Goal: Task Accomplishment & Management: Manage account settings

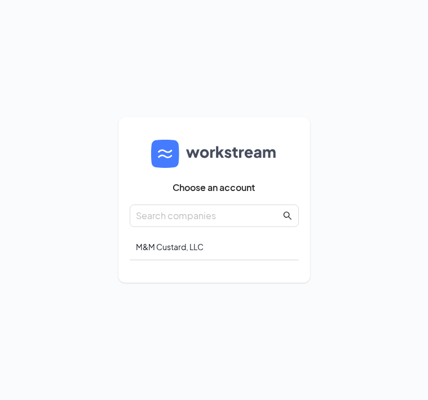
click at [246, 256] on div "M&M Custard, LLC" at bounding box center [214, 247] width 169 height 26
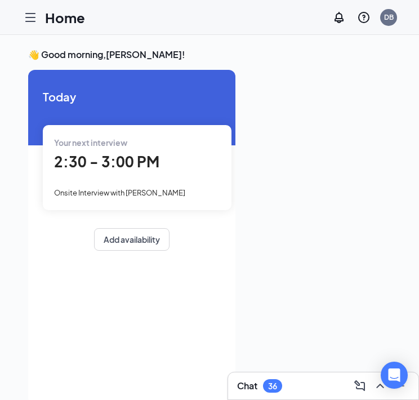
click at [190, 154] on div "2:30 - 3:00 PM" at bounding box center [137, 161] width 166 height 23
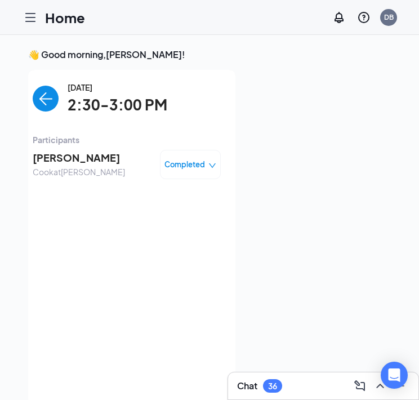
scroll to position [5, 0]
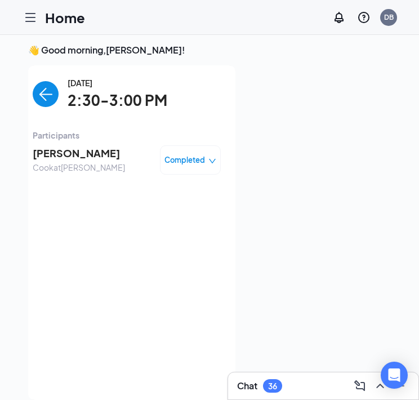
click at [185, 170] on div "Completed" at bounding box center [190, 159] width 61 height 29
click at [203, 161] on span "Completed" at bounding box center [185, 159] width 41 height 11
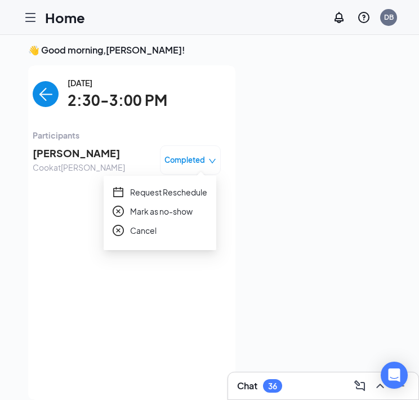
click at [208, 158] on icon "down" at bounding box center [212, 161] width 8 height 8
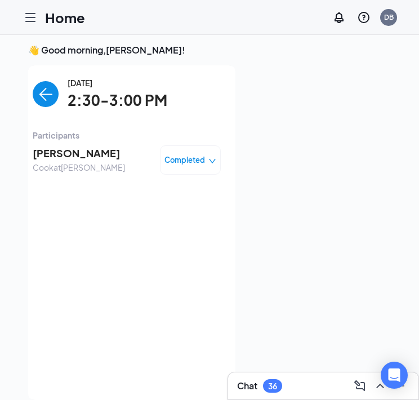
click at [42, 91] on img "back-button" at bounding box center [46, 94] width 26 height 26
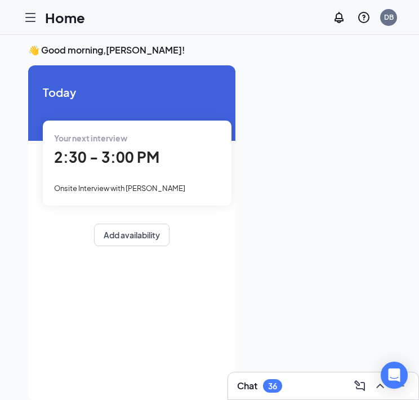
click at [32, 19] on icon "Hamburger" at bounding box center [31, 18] width 14 height 14
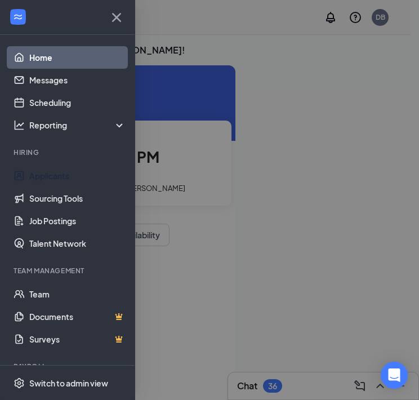
click at [75, 177] on link "Applicants" at bounding box center [77, 176] width 96 height 23
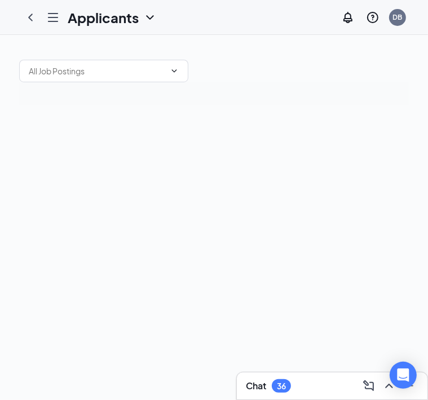
click at [291, 378] on div "Chat 36" at bounding box center [332, 386] width 172 height 18
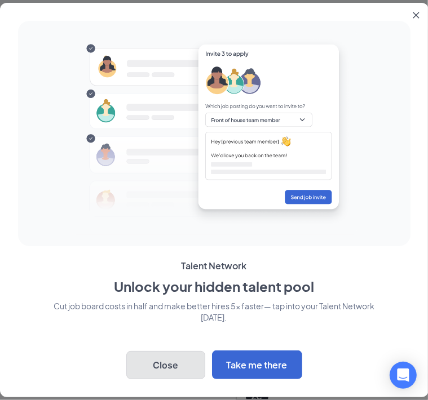
click at [170, 357] on button "Close" at bounding box center [165, 365] width 79 height 28
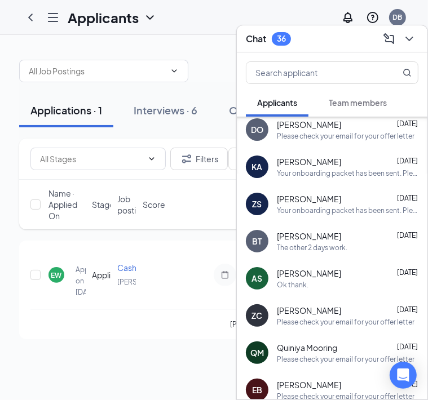
scroll to position [68, 0]
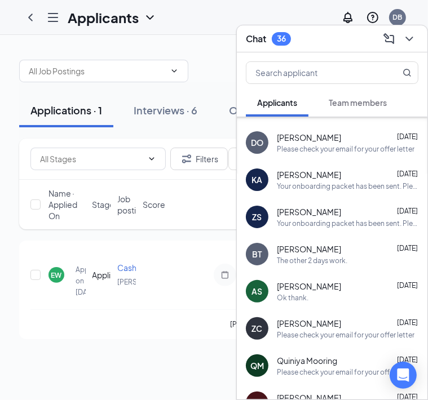
click at [352, 103] on span "Team members" at bounding box center [357, 102] width 58 height 10
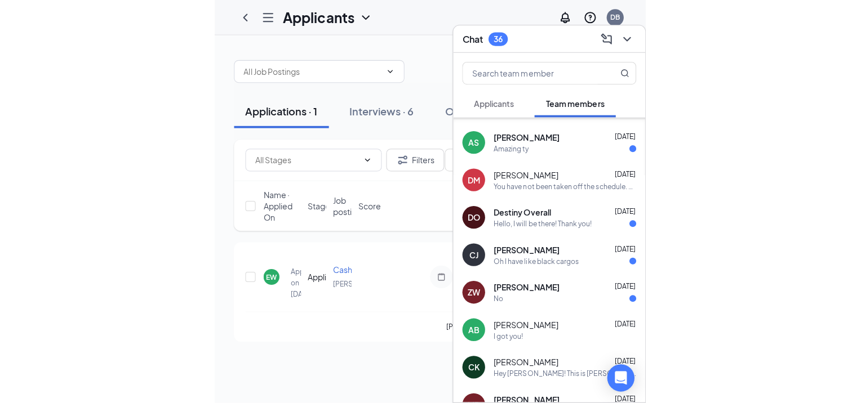
scroll to position [799, 0]
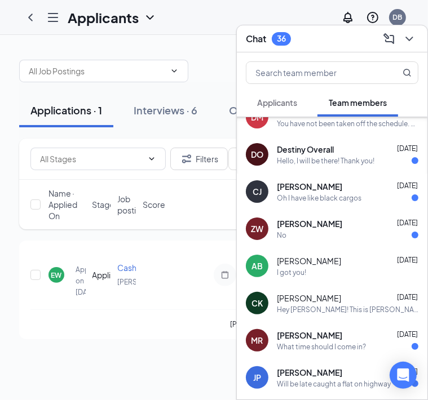
click at [330, 165] on div "DO Destiny Overall [DATE] Hello, I will be there! Thank you!" at bounding box center [332, 154] width 190 height 37
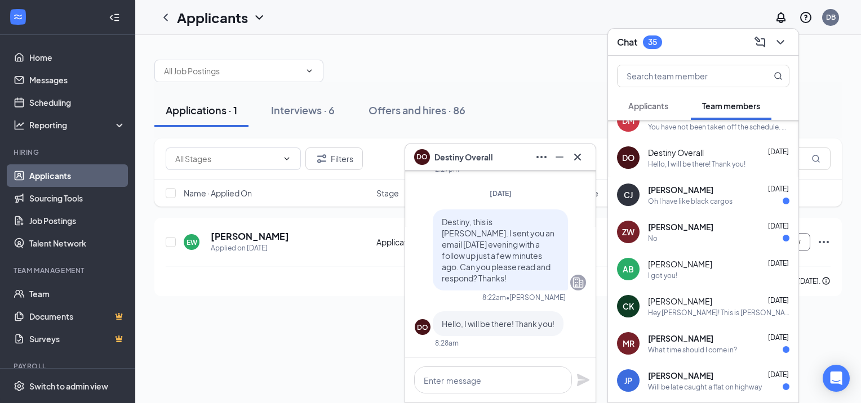
click at [427, 237] on div "No" at bounding box center [718, 239] width 141 height 10
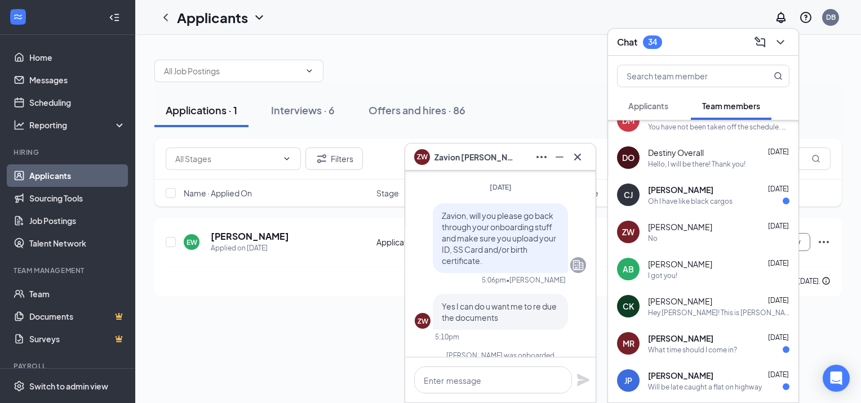
scroll to position [-113, 0]
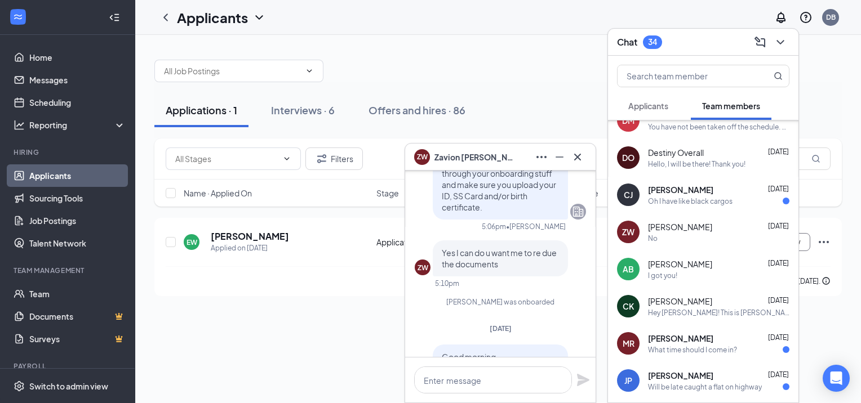
click at [427, 204] on div "Oh I have like black cargos" at bounding box center [690, 202] width 85 height 10
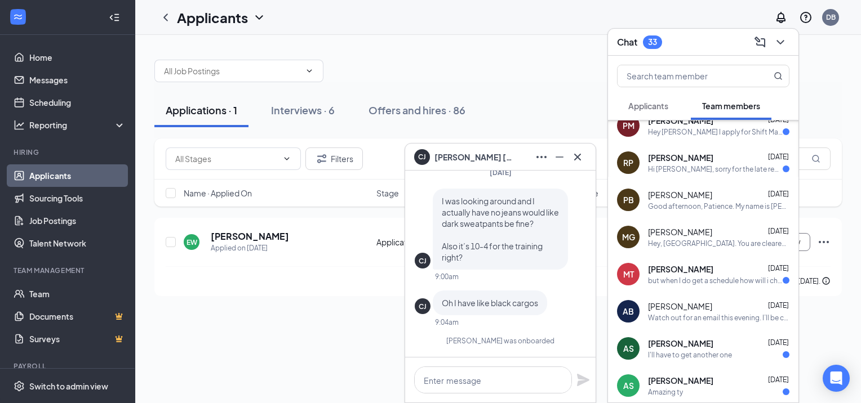
scroll to position [461, 0]
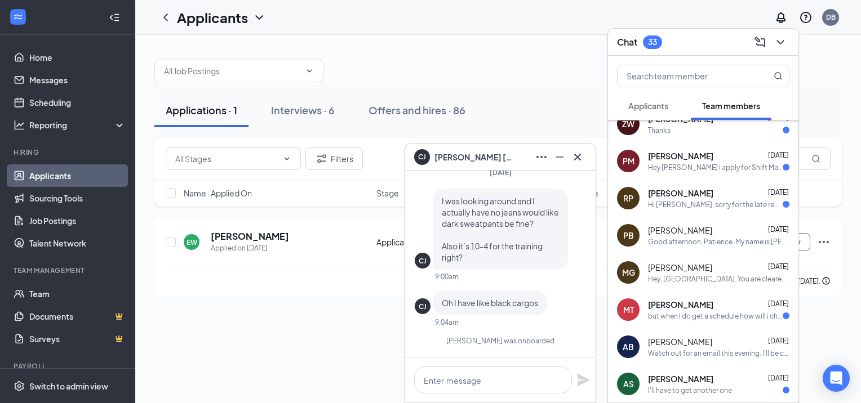
click at [427, 196] on div "[PERSON_NAME] [DATE]" at bounding box center [718, 193] width 141 height 11
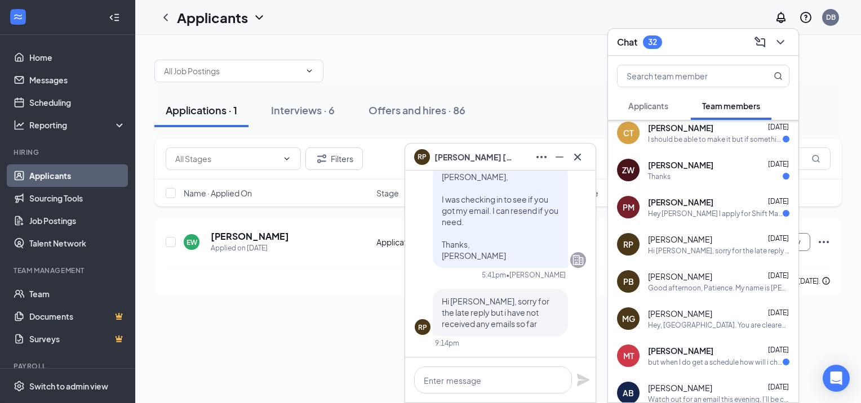
scroll to position [405, 0]
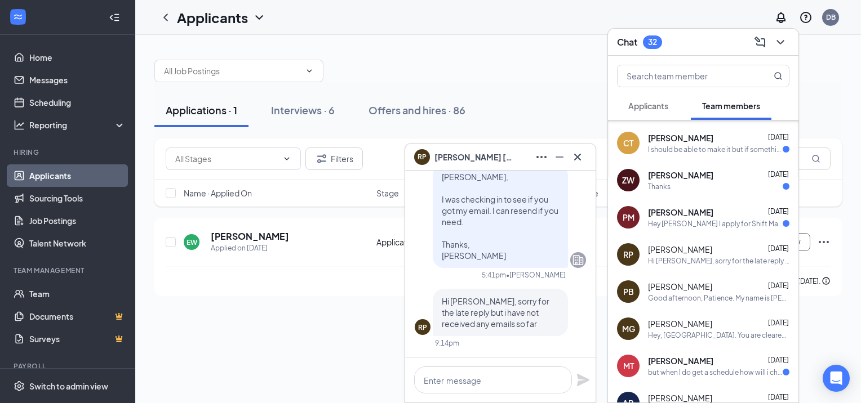
click at [427, 175] on div "[PERSON_NAME] [DATE]" at bounding box center [718, 175] width 141 height 11
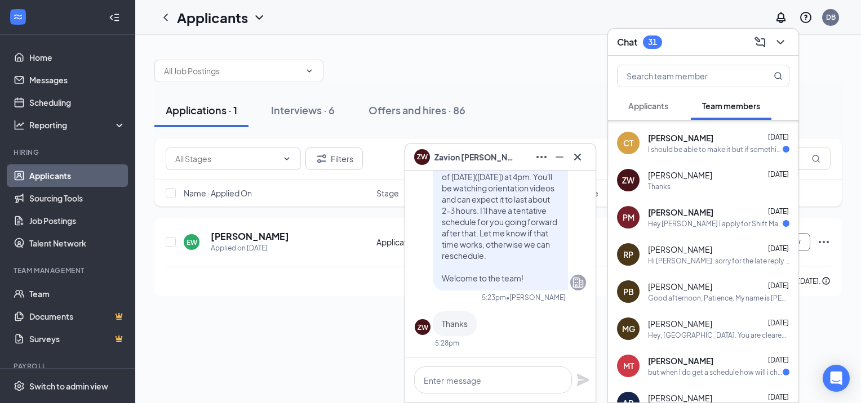
scroll to position [292, 0]
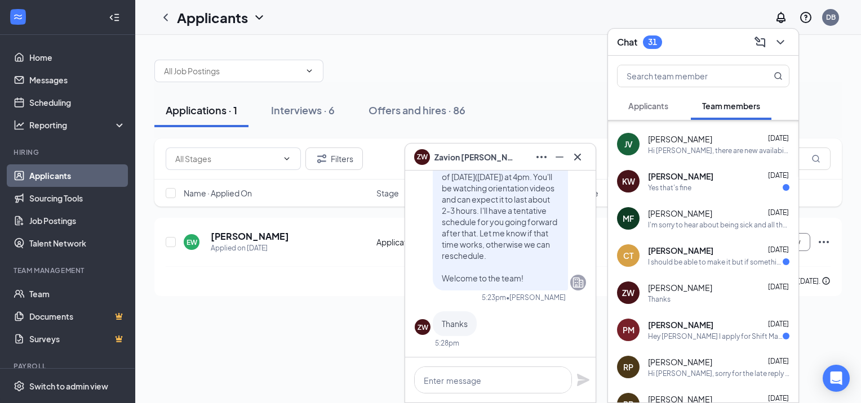
click at [427, 251] on div "[PERSON_NAME] [DATE]" at bounding box center [718, 250] width 141 height 11
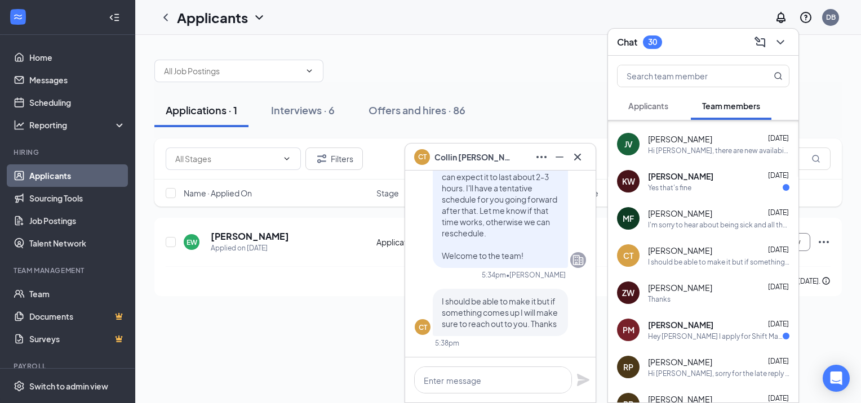
scroll to position [236, 0]
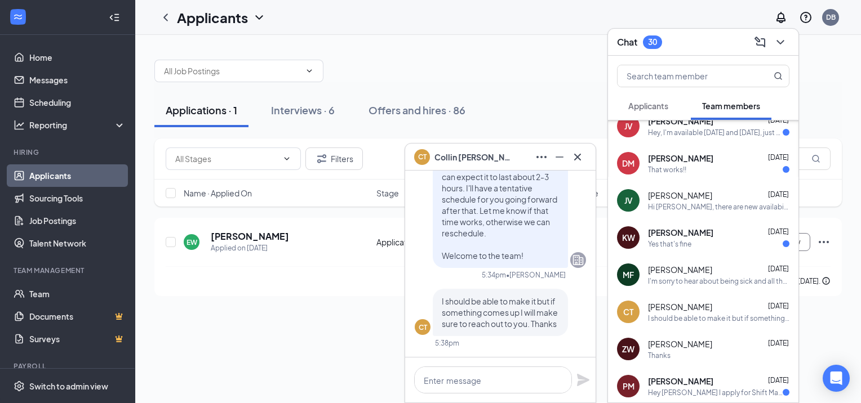
click at [427, 238] on div "[PERSON_NAME] [DATE] Yes that's fine" at bounding box center [718, 238] width 141 height 22
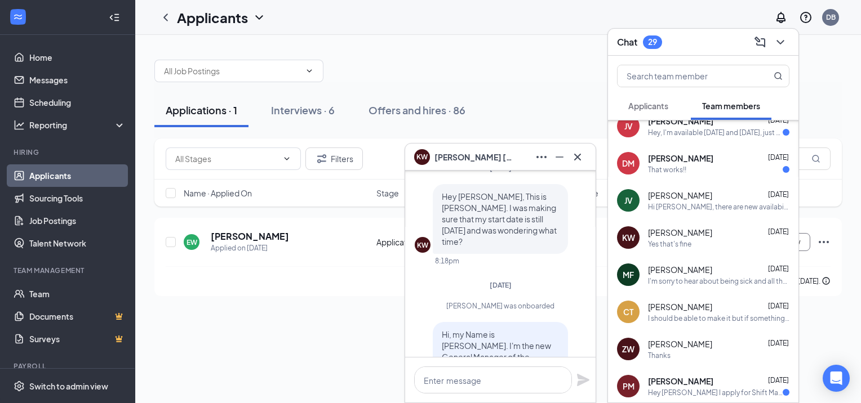
scroll to position [180, 0]
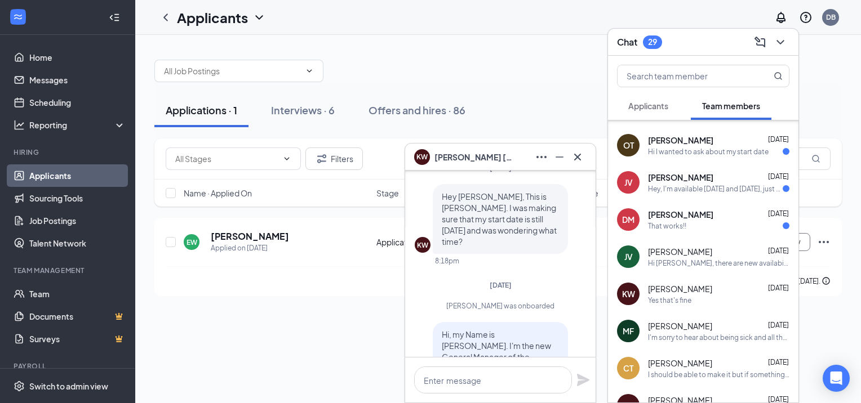
click at [427, 221] on div "That works!!" at bounding box center [718, 226] width 141 height 10
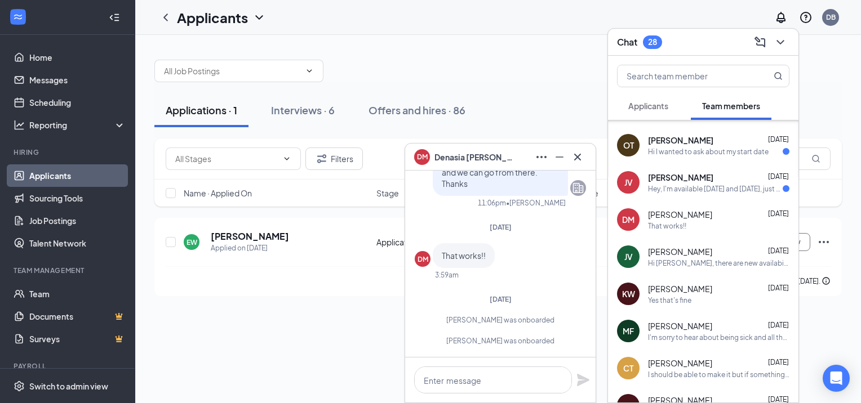
scroll to position [123, 0]
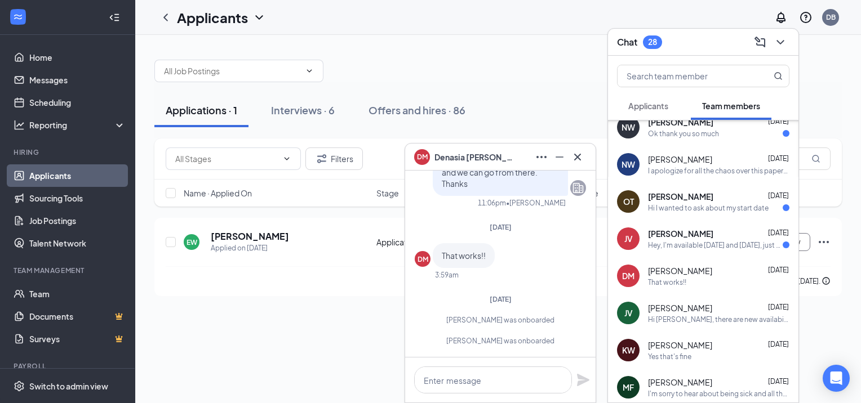
click at [427, 243] on div "Hey, I'm available [DATE] and [DATE], just wanted to check if i'm good to come …" at bounding box center [715, 246] width 135 height 10
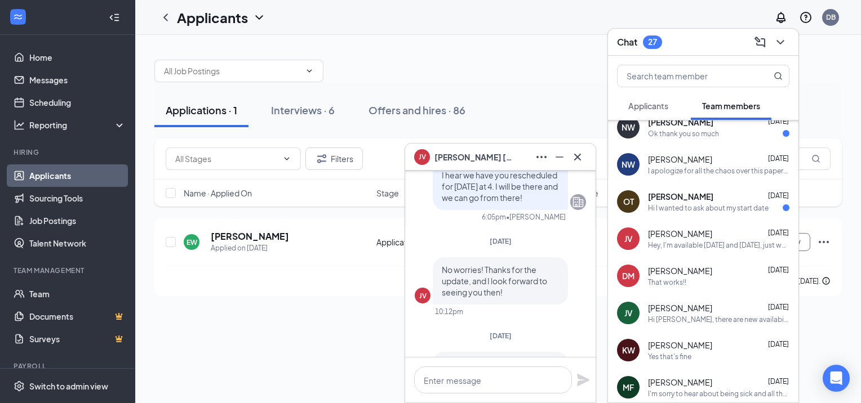
scroll to position [67, 0]
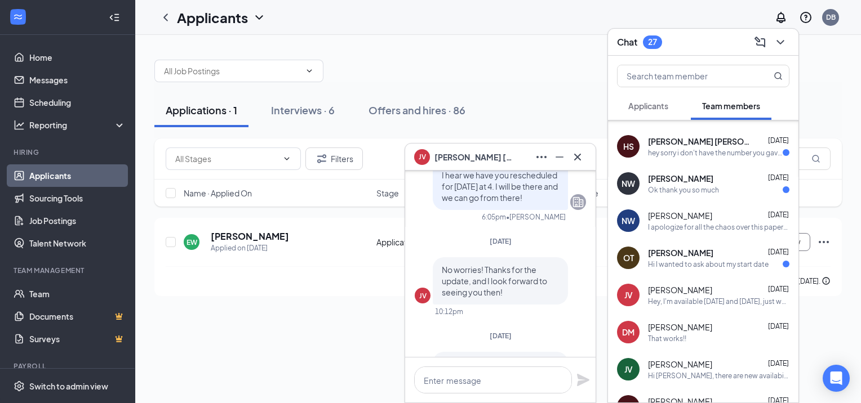
click at [427, 255] on span "[PERSON_NAME]" at bounding box center [680, 252] width 65 height 11
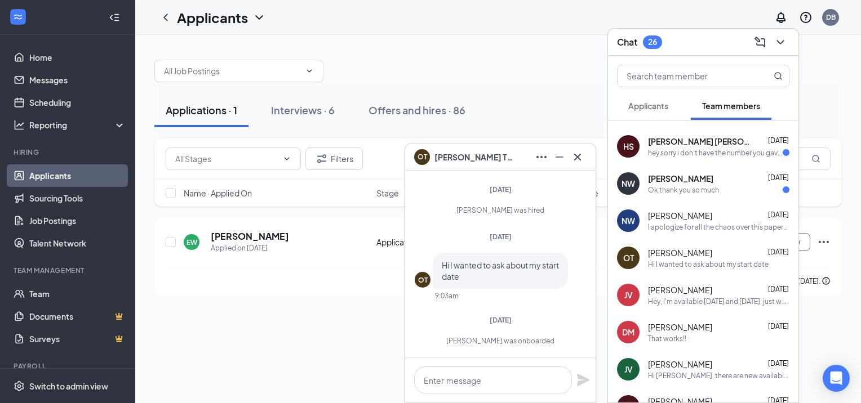
scroll to position [0, 0]
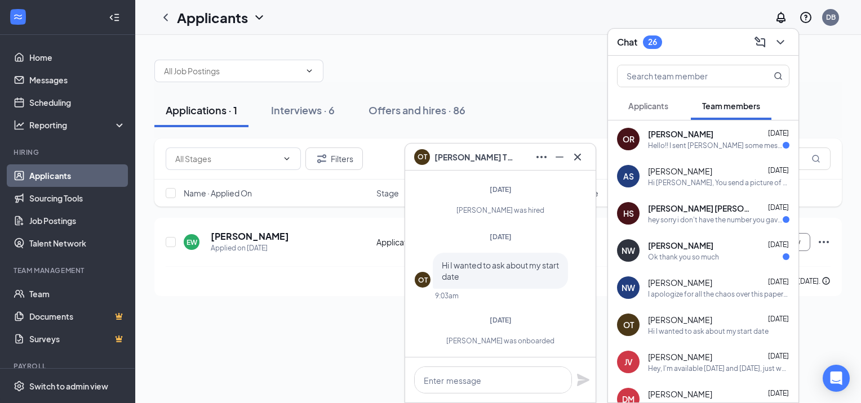
click at [427, 212] on span "[PERSON_NAME] [PERSON_NAME]" at bounding box center [698, 208] width 101 height 11
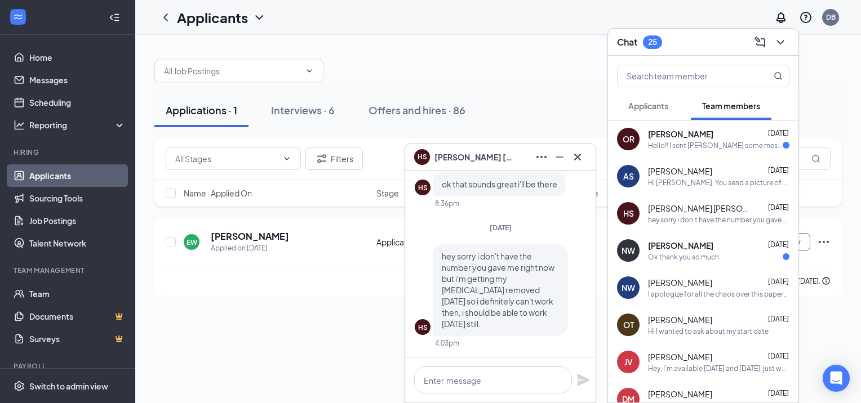
click at [427, 117] on button "Applicants" at bounding box center [648, 106] width 63 height 28
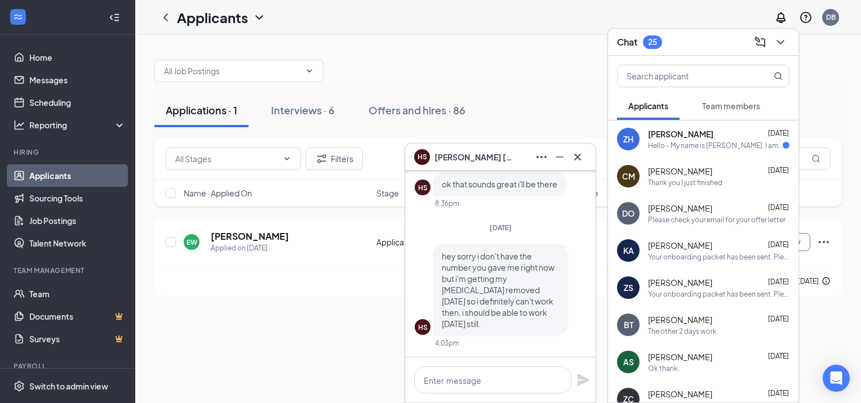
click at [427, 146] on div "Hello - My name is [PERSON_NAME]. I am a Senior at [PERSON_NAME][GEOGRAPHIC_DAT…" at bounding box center [715, 146] width 135 height 10
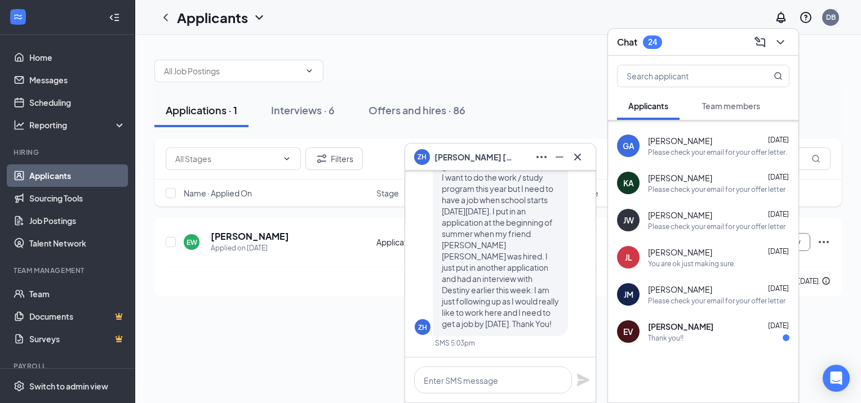
scroll to position [406, 0]
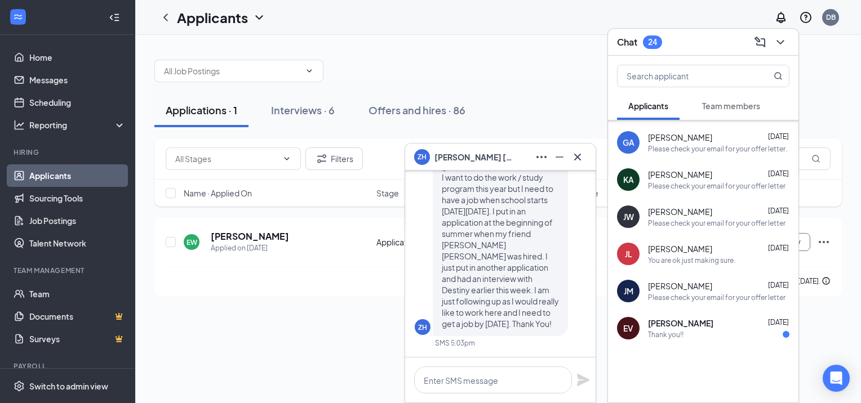
click at [427, 322] on span "[PERSON_NAME]" at bounding box center [680, 323] width 65 height 11
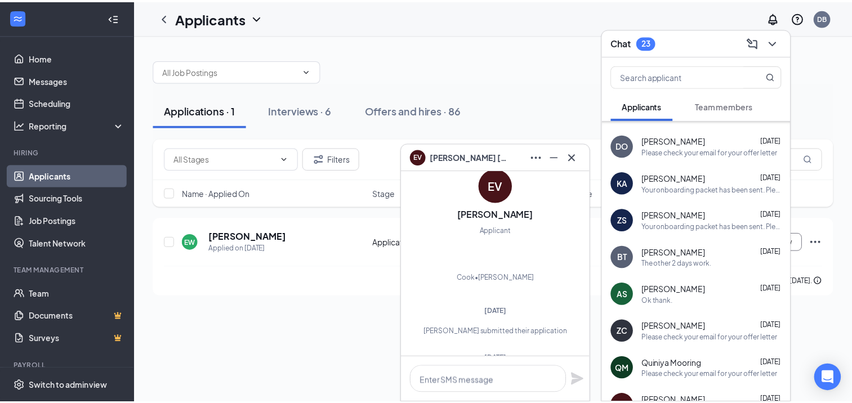
scroll to position [0, 0]
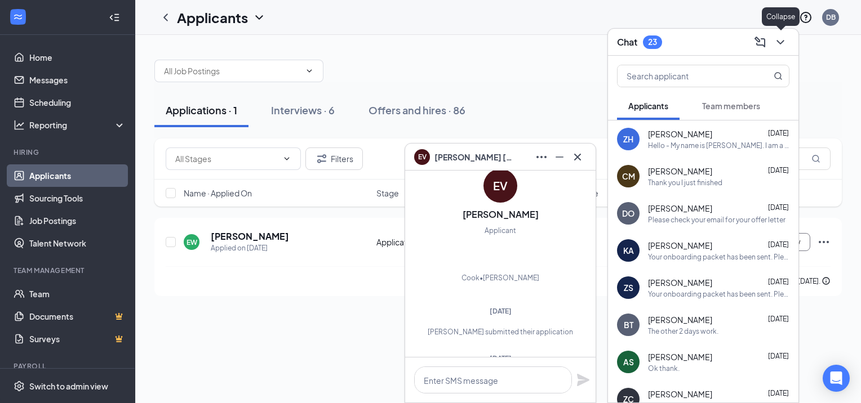
click at [427, 43] on icon "ChevronDown" at bounding box center [779, 42] width 7 height 5
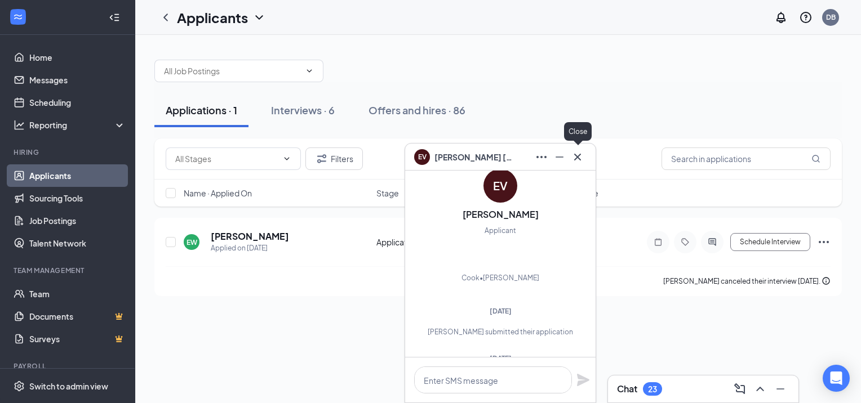
click at [427, 162] on icon "Cross" at bounding box center [578, 157] width 14 height 14
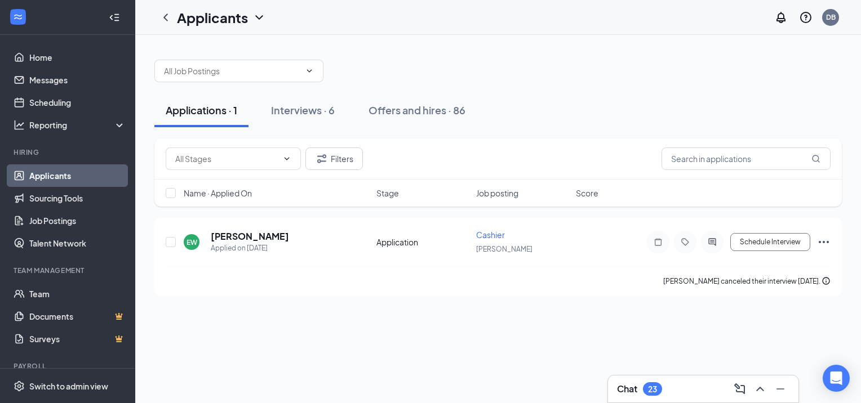
click at [387, 110] on div "Offers and hires · 86" at bounding box center [416, 110] width 97 height 14
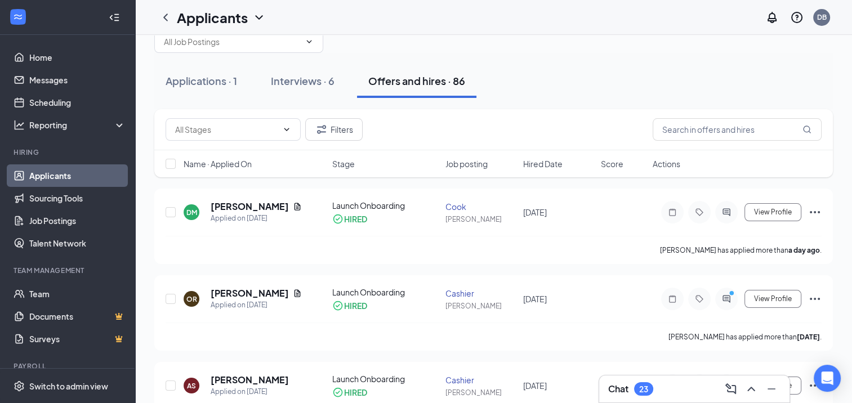
scroll to position [56, 0]
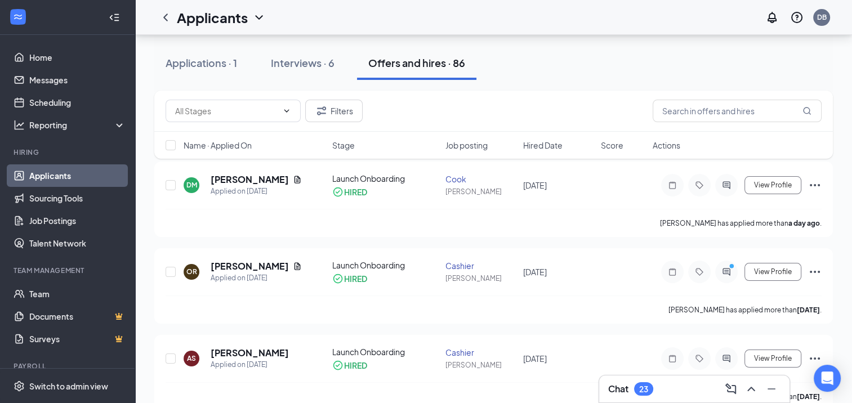
click at [313, 79] on button "Interviews · 6" at bounding box center [303, 63] width 86 height 34
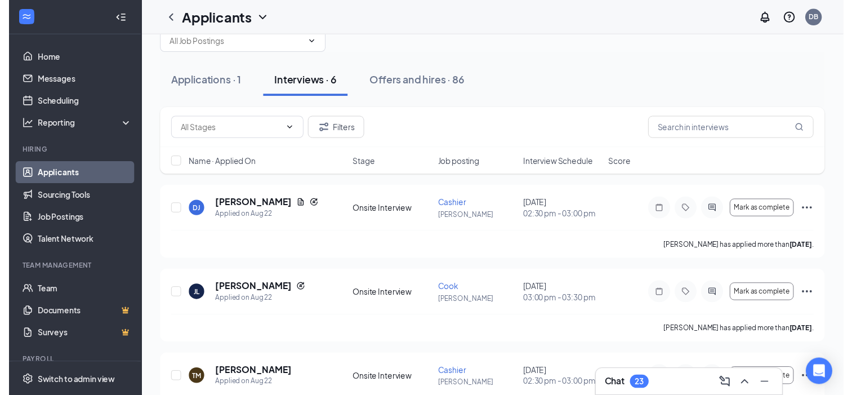
scroll to position [56, 0]
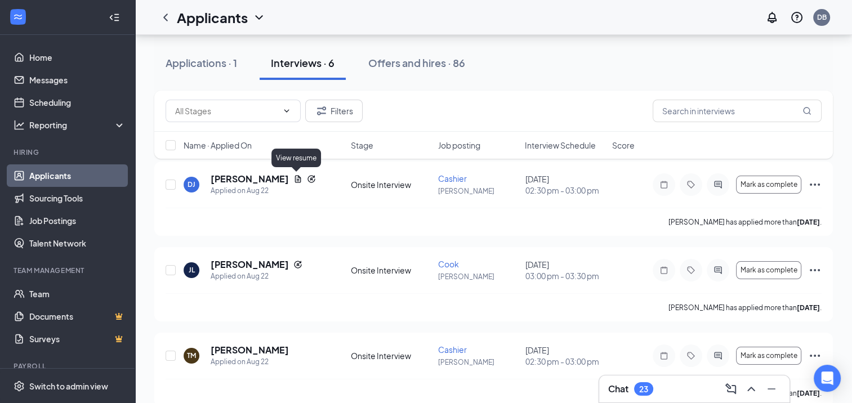
click at [294, 183] on icon "Document" at bounding box center [298, 179] width 9 height 9
click at [295, 181] on div at bounding box center [426, 201] width 852 height 403
click at [296, 181] on icon "Document" at bounding box center [298, 179] width 9 height 9
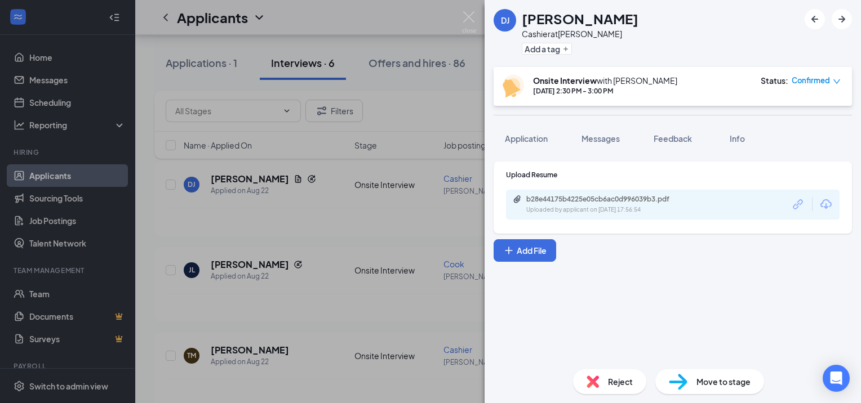
click at [427, 203] on icon "Download" at bounding box center [826, 205] width 14 height 14
click at [417, 86] on div "DJ [PERSON_NAME] Cashier at Jungermann Add a tag Onsite Interview with [PERSON_…" at bounding box center [430, 201] width 861 height 403
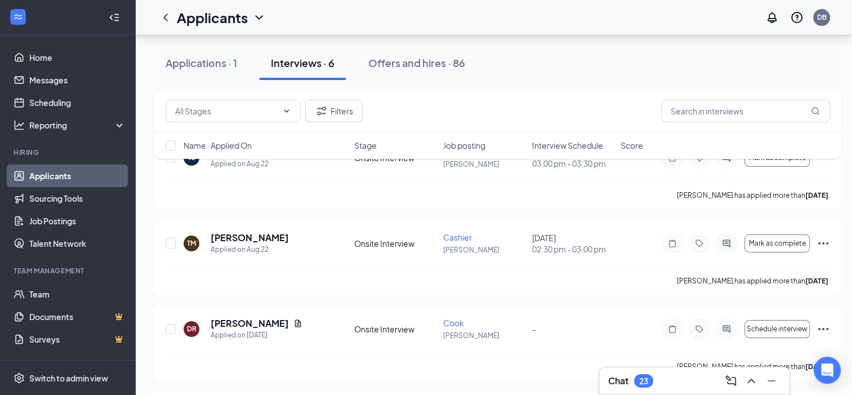
scroll to position [282, 0]
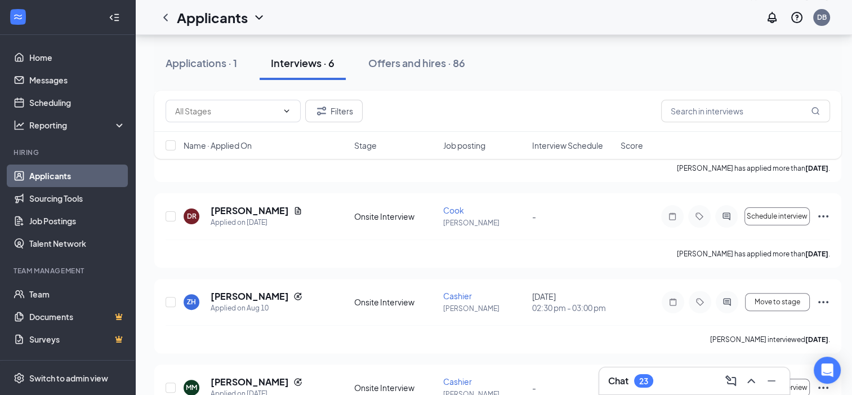
click at [295, 208] on icon "Document" at bounding box center [298, 210] width 6 height 7
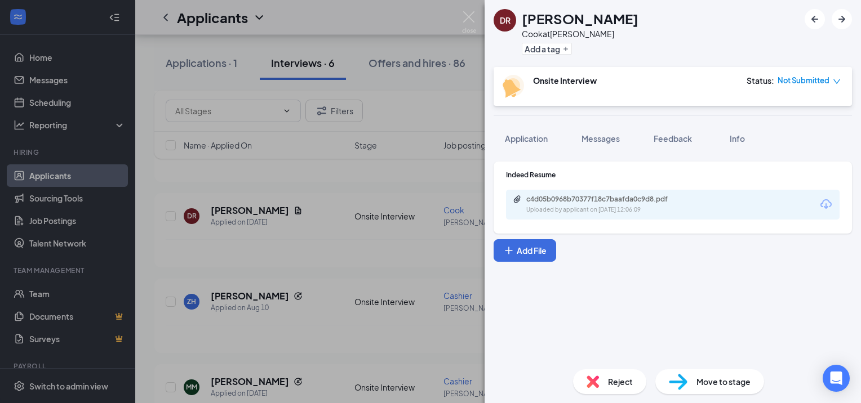
click at [427, 206] on icon "Download" at bounding box center [825, 204] width 11 height 10
click at [358, 133] on div "[PERSON_NAME] at [PERSON_NAME] Add a tag Onsite Interview Status : Not Submitte…" at bounding box center [430, 201] width 861 height 403
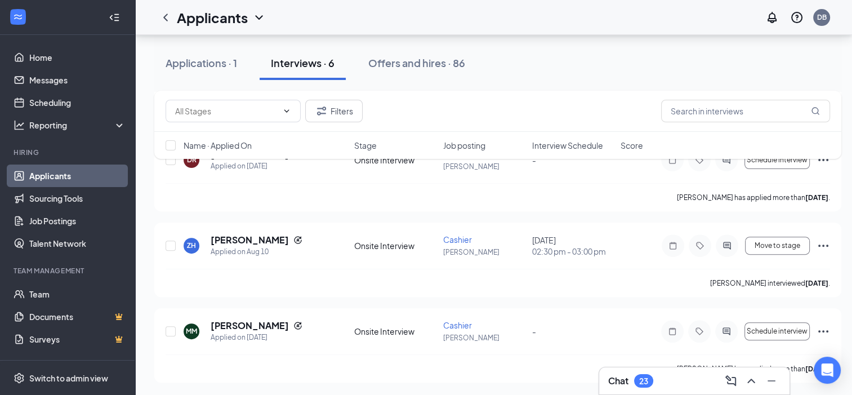
scroll to position [338, 0]
drag, startPoint x: 771, startPoint y: 110, endPoint x: 784, endPoint y: 77, distance: 35.2
click at [427, 103] on input "text" at bounding box center [745, 111] width 169 height 23
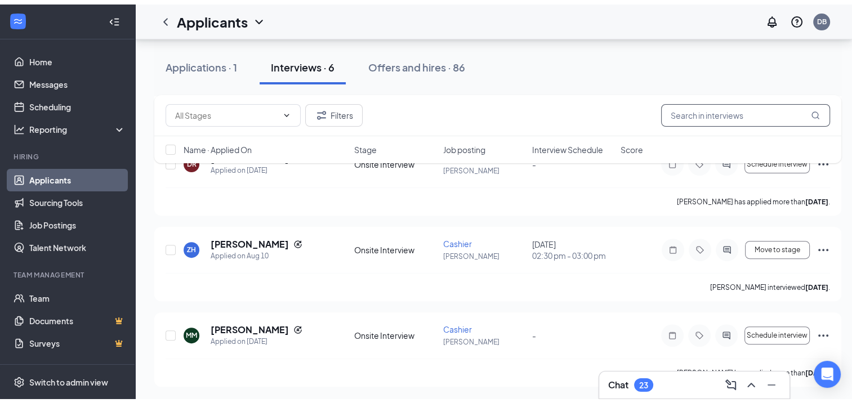
scroll to position [0, 0]
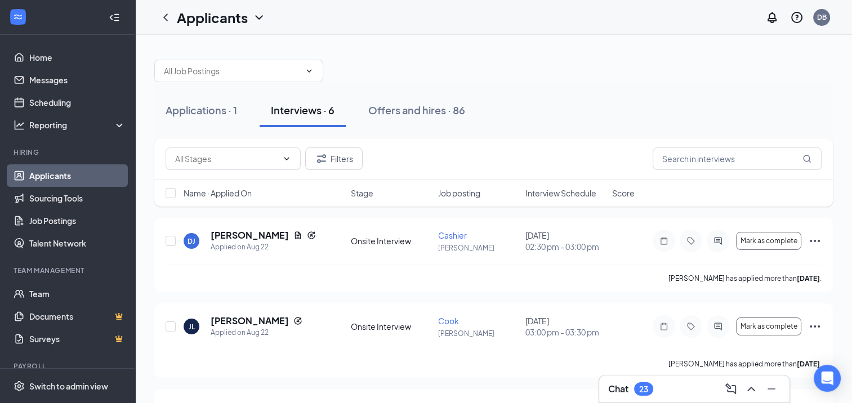
click at [427, 117] on div "Applications · 1 Interviews · 6 Offers and hires · 86" at bounding box center [493, 111] width 679 height 34
click at [427, 115] on div "Applications · 1 Interviews · 6 Offers and hires · 86" at bounding box center [493, 111] width 679 height 34
